Goal: Ask a question

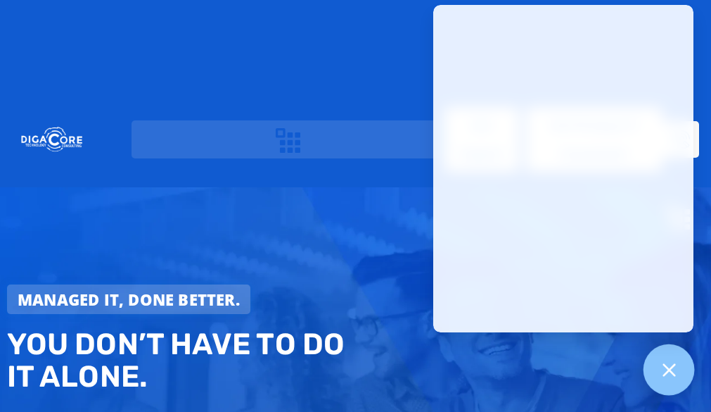
click at [657, 365] on div at bounding box center [669, 369] width 51 height 51
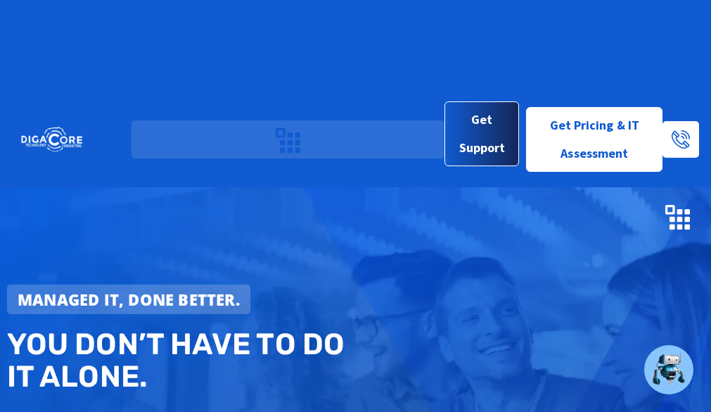
click at [462, 106] on span "Get Support" at bounding box center [483, 134] width 52 height 56
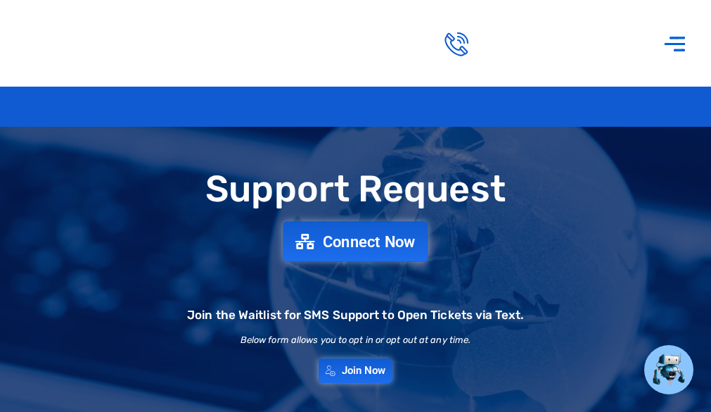
click at [324, 262] on link "Connect Now" at bounding box center [356, 242] width 145 height 40
